Goal: Information Seeking & Learning: Find specific page/section

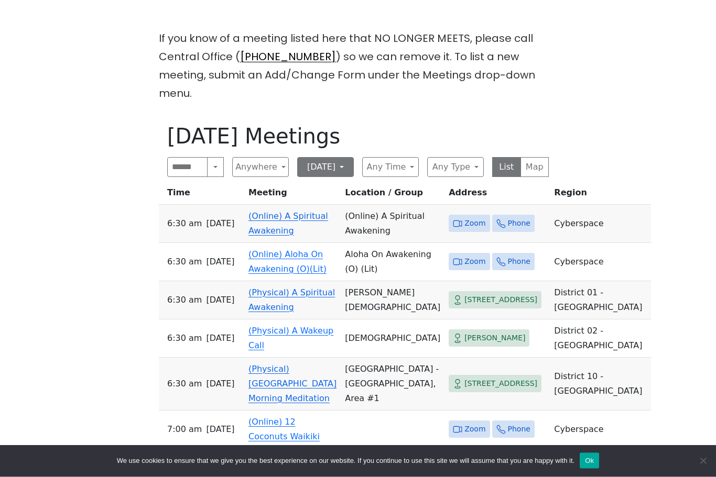
click at [337, 158] on button "[DATE]" at bounding box center [325, 168] width 57 height 20
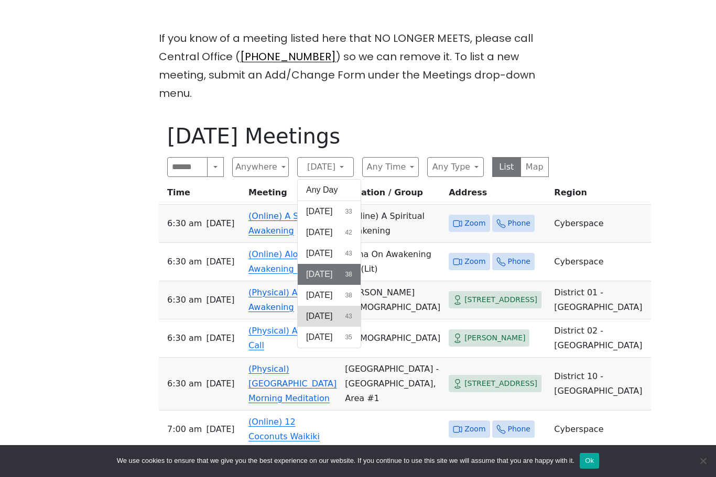
click at [323, 310] on span "[DATE]" at bounding box center [319, 316] width 26 height 13
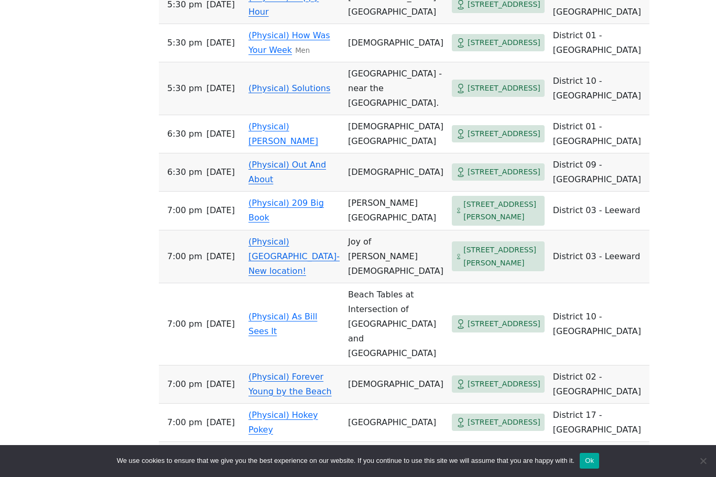
scroll to position [1350, 0]
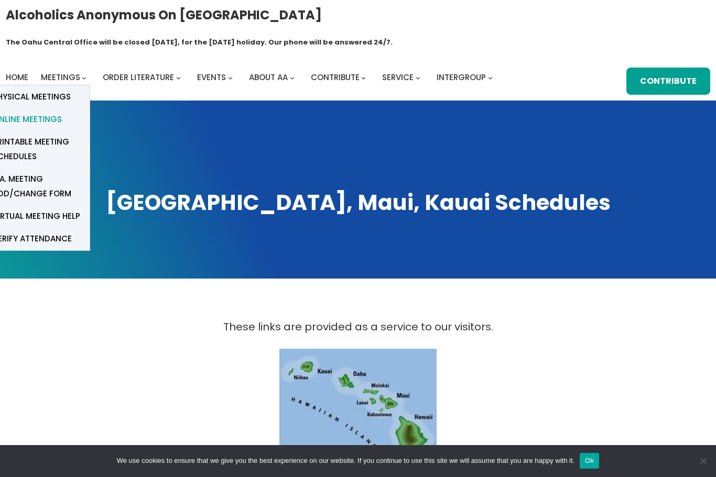
click at [40, 112] on span "Online Meetings" at bounding box center [27, 119] width 69 height 15
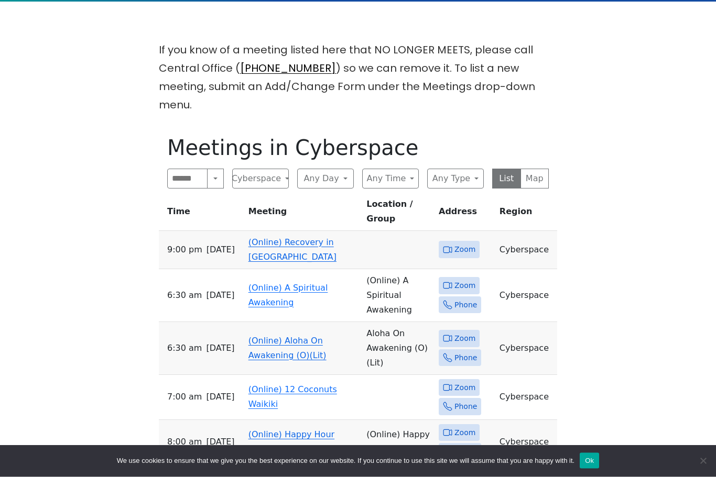
scroll to position [277, 0]
click at [327, 169] on button "Any Day" at bounding box center [325, 179] width 57 height 20
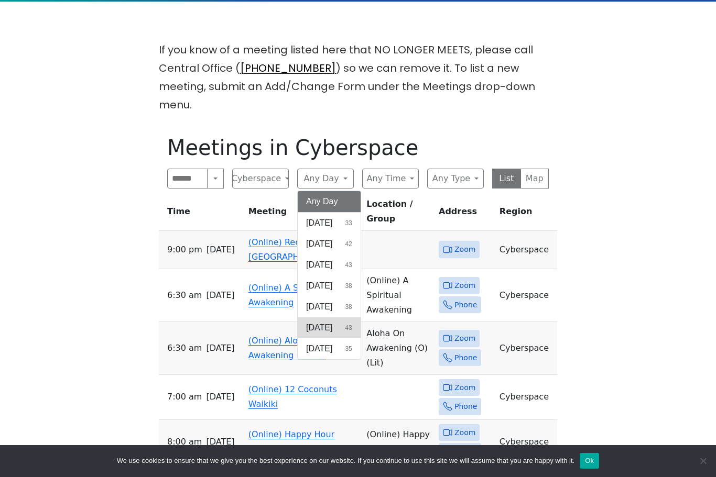
click at [332, 318] on button "Friday 43" at bounding box center [329, 328] width 63 height 21
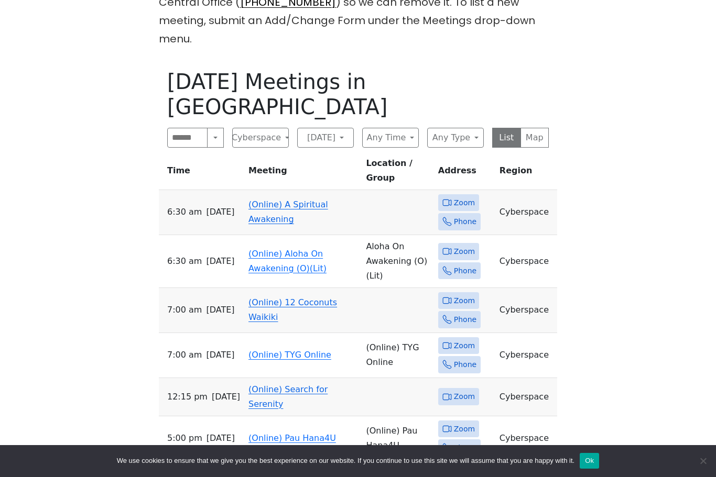
scroll to position [340, 0]
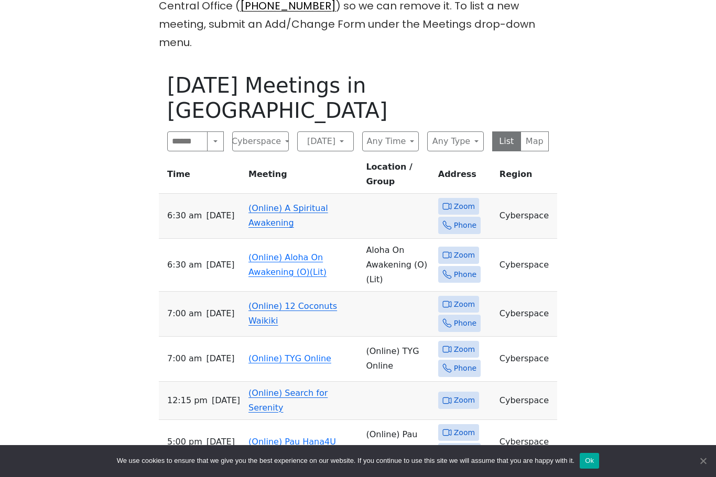
click at [704, 466] on span "Cookie Notice" at bounding box center [702, 461] width 10 height 10
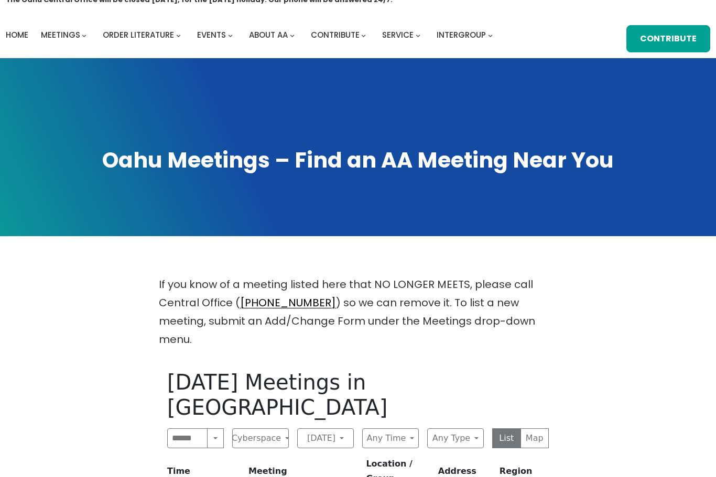
scroll to position [0, 0]
